Goal: Transaction & Acquisition: Purchase product/service

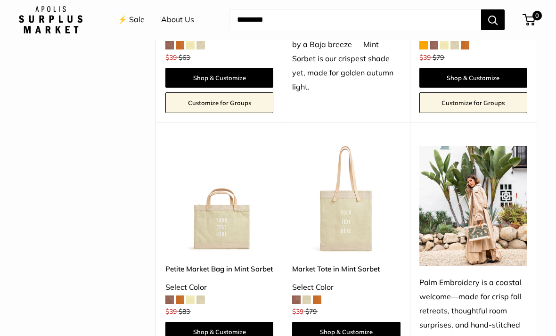
scroll to position [593, 0]
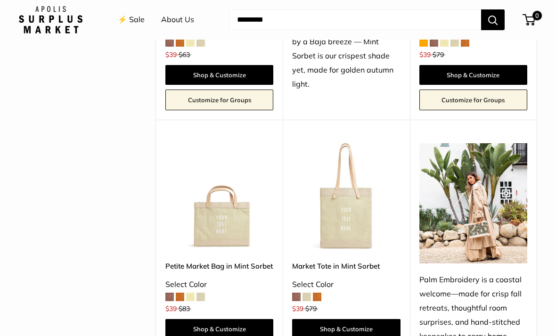
click at [237, 213] on img at bounding box center [219, 197] width 108 height 108
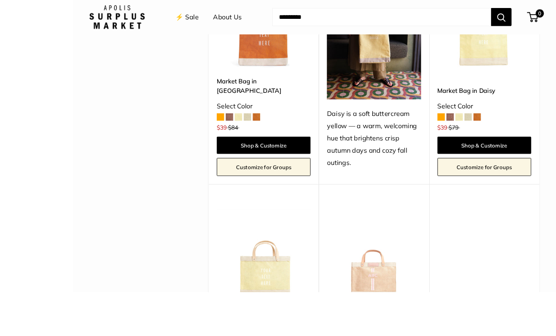
scroll to position [1615, 0]
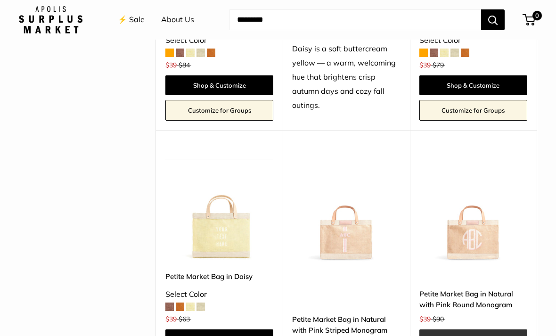
click at [491, 330] on link "Shop & Customize" at bounding box center [474, 340] width 108 height 20
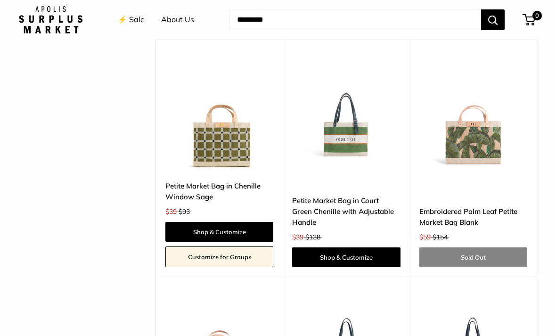
scroll to position [2481, 0]
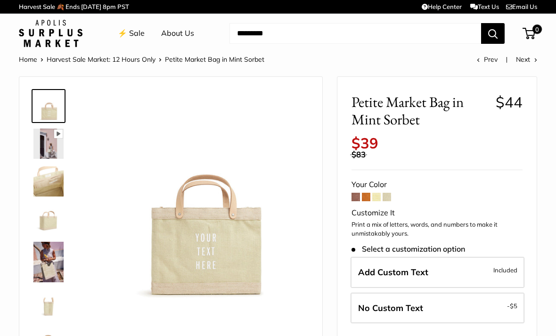
click at [51, 144] on img at bounding box center [48, 144] width 30 height 30
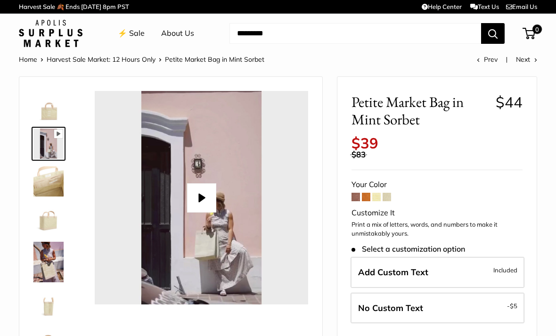
click at [44, 184] on img at bounding box center [48, 181] width 30 height 30
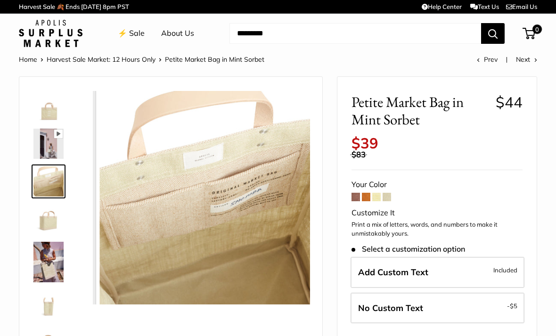
click at [46, 216] on img at bounding box center [48, 219] width 30 height 30
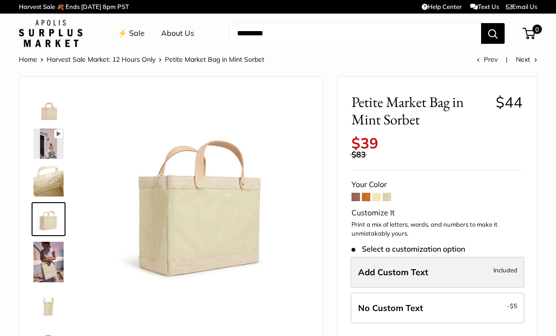
click at [475, 262] on label "Add Custom Text Included" at bounding box center [438, 272] width 174 height 31
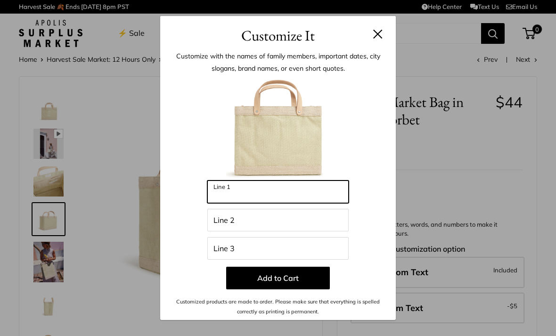
click at [289, 186] on input "Line 1" at bounding box center [277, 192] width 141 height 23
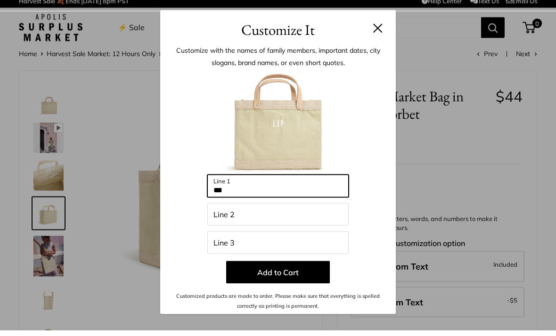
type input "***"
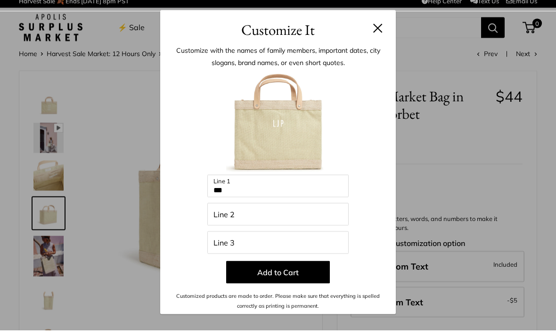
click at [382, 31] on button at bounding box center [377, 33] width 9 height 9
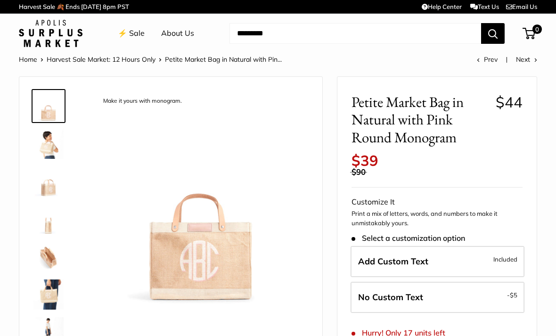
click at [48, 144] on img at bounding box center [48, 144] width 30 height 30
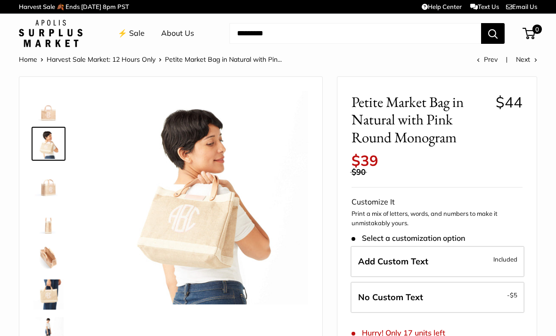
click at [50, 189] on img at bounding box center [48, 181] width 30 height 30
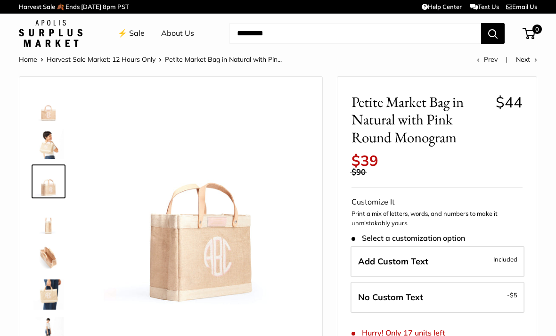
click at [55, 228] on img at bounding box center [48, 219] width 30 height 30
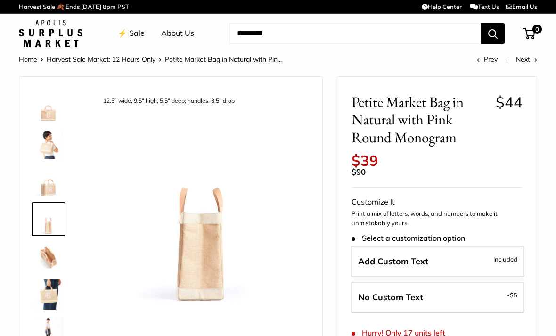
click at [54, 251] on img at bounding box center [48, 257] width 30 height 30
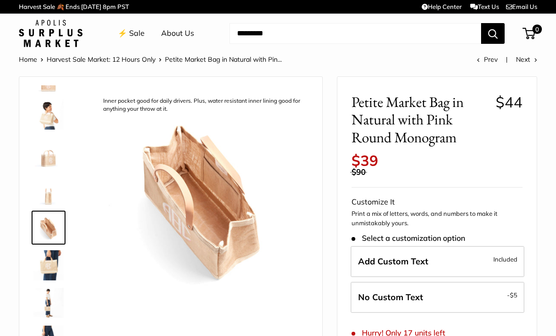
click at [52, 269] on img at bounding box center [48, 265] width 30 height 30
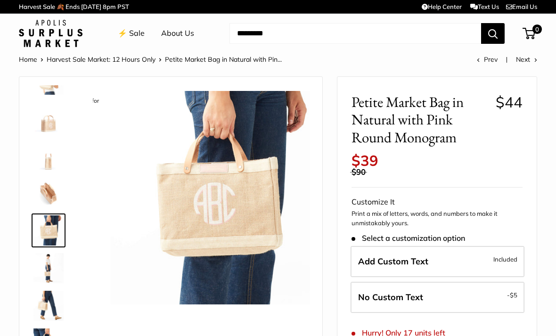
scroll to position [67, 0]
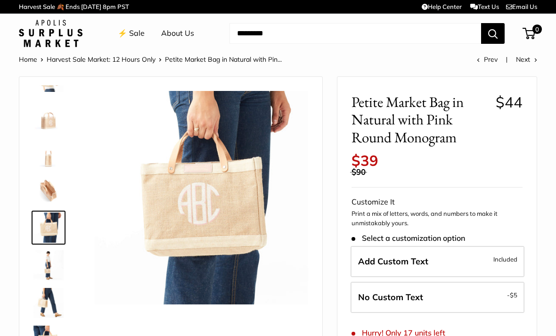
click at [50, 272] on img at bounding box center [48, 265] width 30 height 30
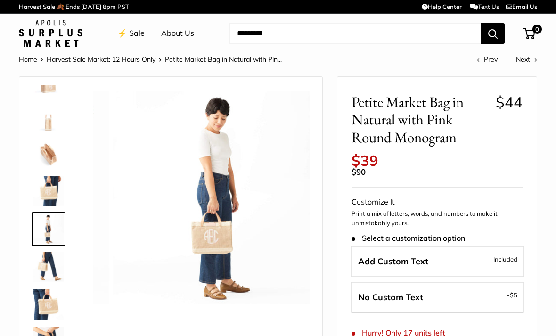
scroll to position [105, 0]
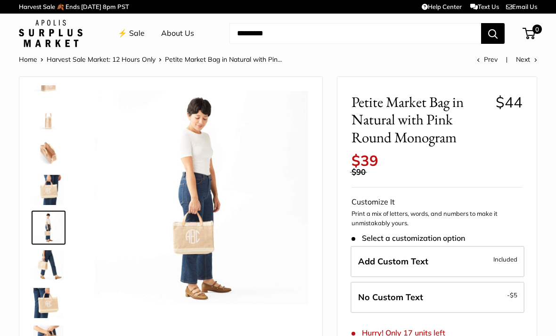
click at [53, 298] on img at bounding box center [48, 303] width 30 height 30
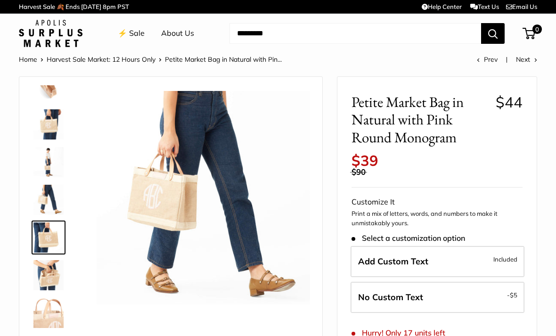
scroll to position [180, 0]
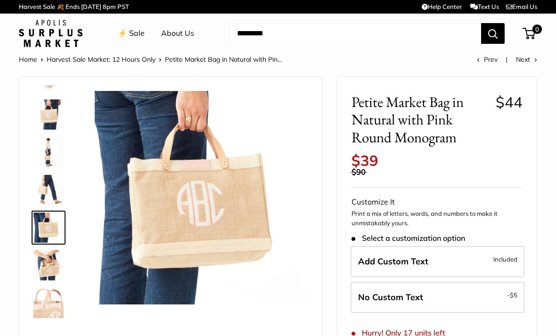
click at [50, 303] on img at bounding box center [48, 303] width 30 height 30
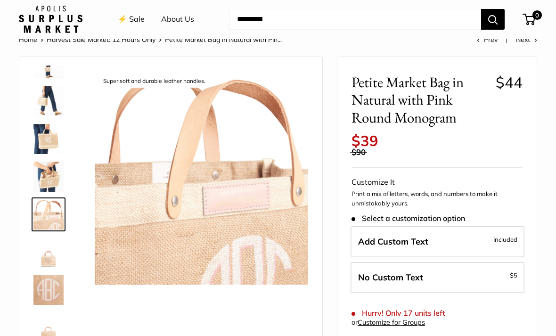
scroll to position [0, 0]
